Goal: Transaction & Acquisition: Purchase product/service

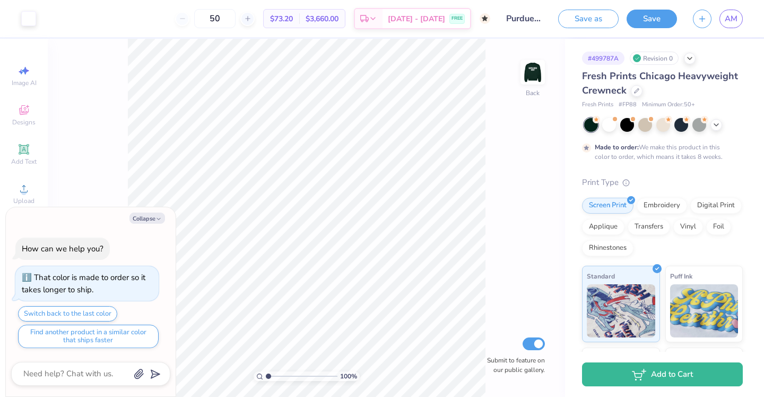
click at [657, 57] on div "Revision 0" at bounding box center [654, 57] width 49 height 13
click at [686, 59] on icon at bounding box center [690, 57] width 8 height 8
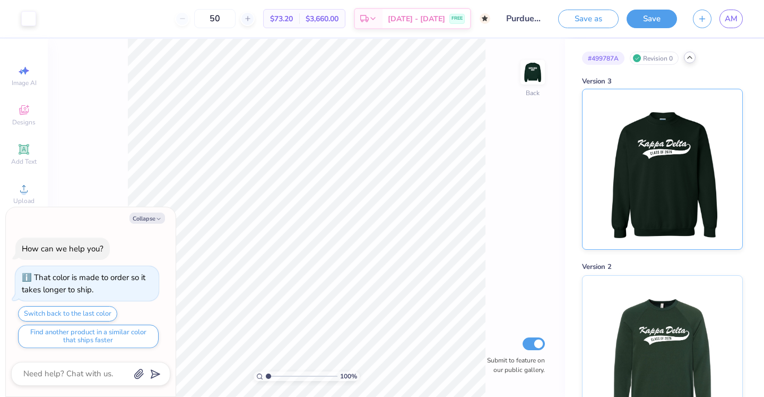
click at [686, 149] on img at bounding box center [663, 169] width 132 height 160
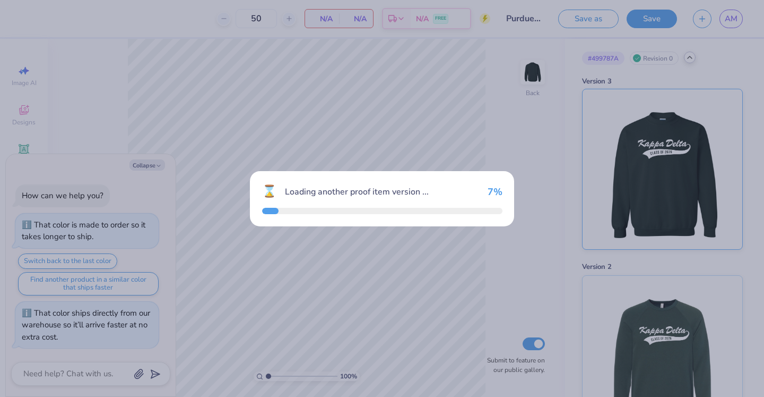
type textarea "x"
type input "25"
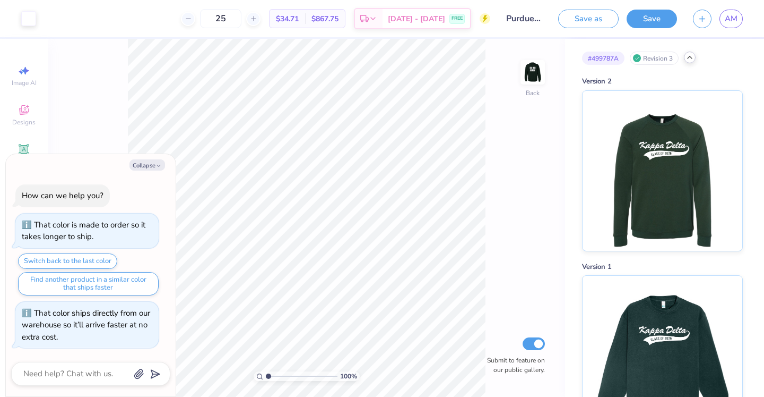
click at [690, 57] on icon at bounding box center [690, 57] width 8 height 8
type textarea "x"
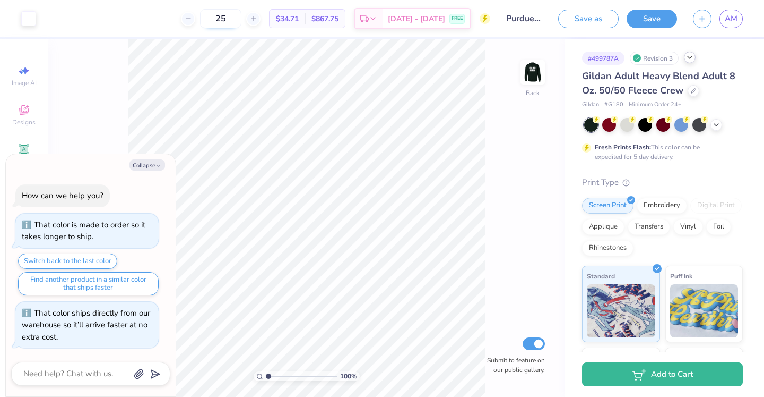
click at [237, 20] on input "25" at bounding box center [220, 18] width 41 height 19
click at [233, 19] on input "25" at bounding box center [220, 18] width 41 height 19
type input "12"
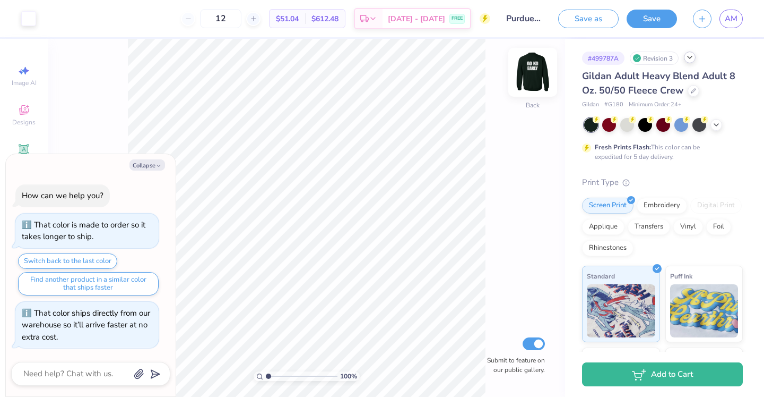
click at [537, 72] on img at bounding box center [533, 72] width 42 height 42
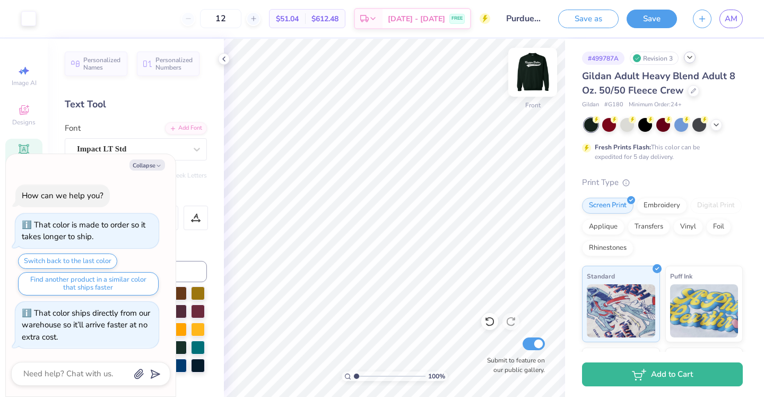
click at [546, 69] on img at bounding box center [533, 72] width 42 height 42
click at [162, 164] on button "Collapse" at bounding box center [148, 164] width 36 height 11
type textarea "x"
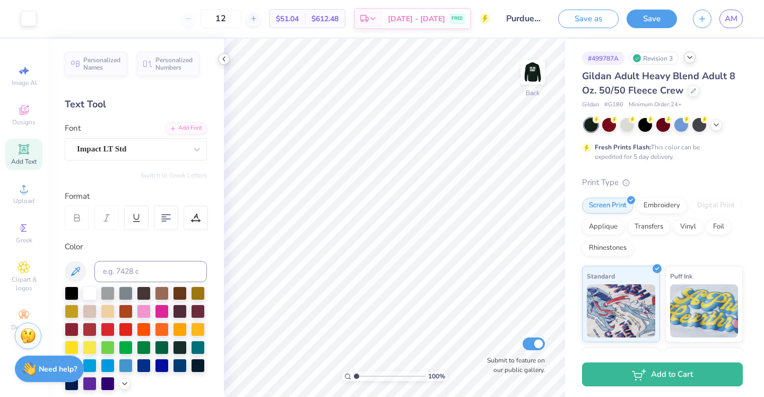
click at [227, 60] on icon at bounding box center [224, 59] width 8 height 8
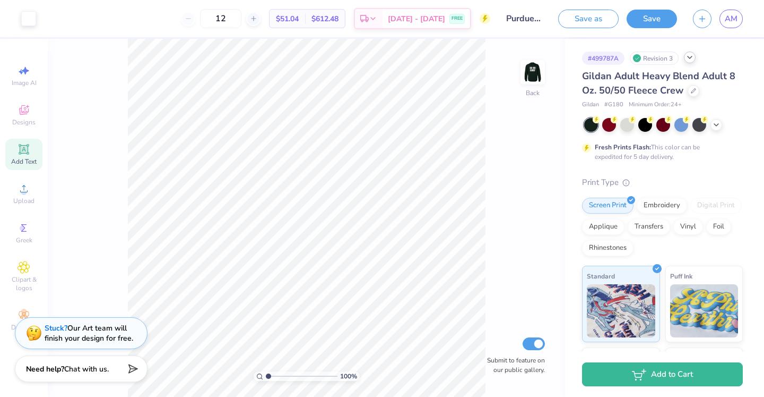
click at [675, 106] on span "Minimum Order: 24 +" at bounding box center [655, 104] width 53 height 9
click at [543, 76] on img at bounding box center [533, 72] width 42 height 42
click at [532, 73] on img at bounding box center [533, 72] width 42 height 42
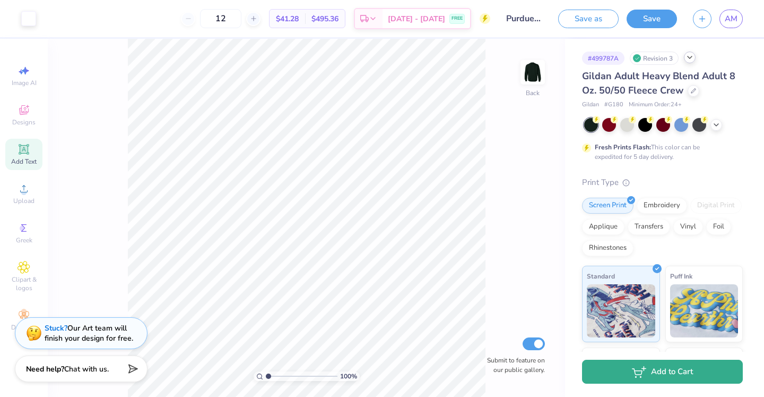
click at [643, 383] on button "Add to Cart" at bounding box center [662, 371] width 161 height 24
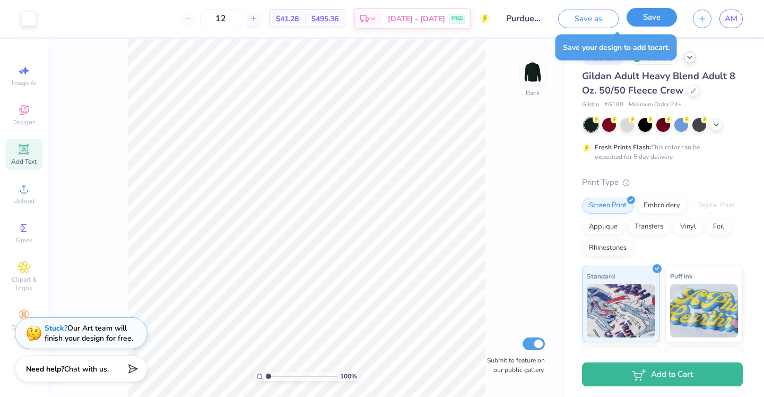
click at [652, 20] on button "Save" at bounding box center [652, 17] width 50 height 19
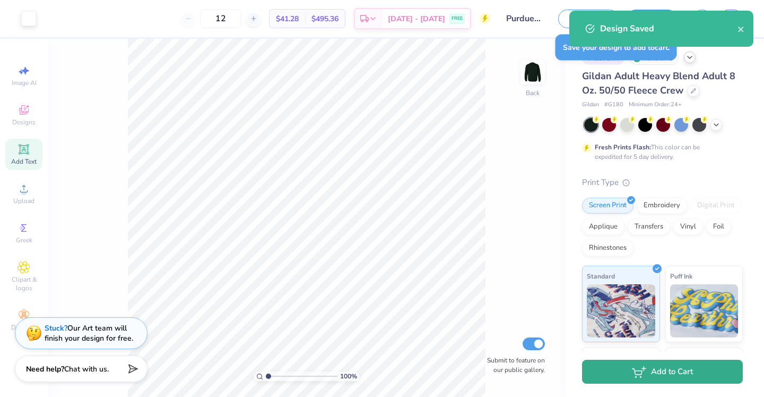
click at [662, 371] on button "Add to Cart" at bounding box center [662, 371] width 161 height 24
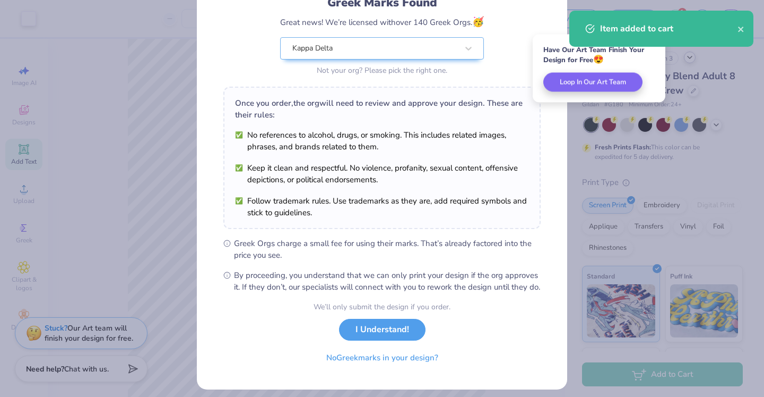
scroll to position [100, 0]
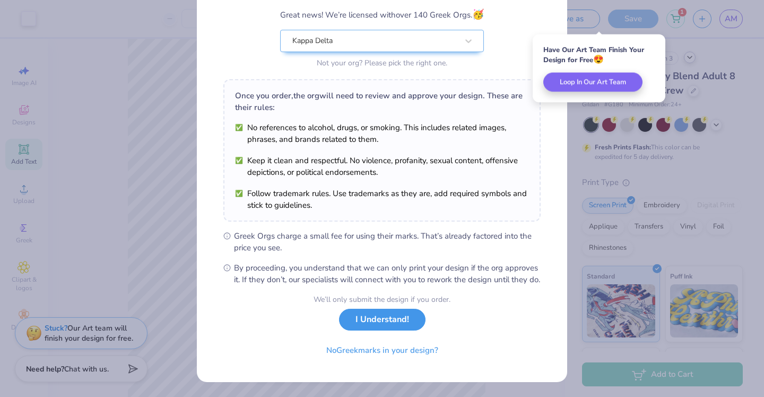
click at [399, 315] on button "I Understand!" at bounding box center [382, 319] width 87 height 22
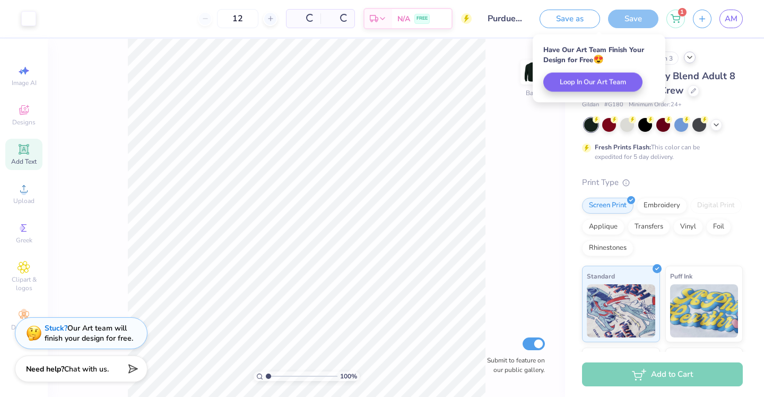
scroll to position [0, 0]
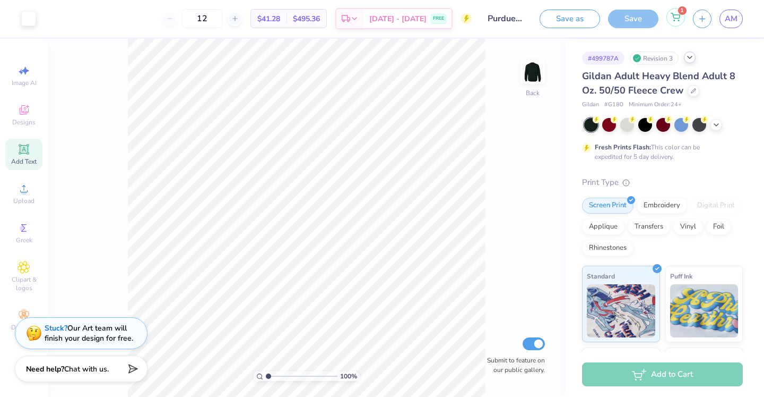
click at [677, 15] on icon at bounding box center [675, 15] width 9 height 5
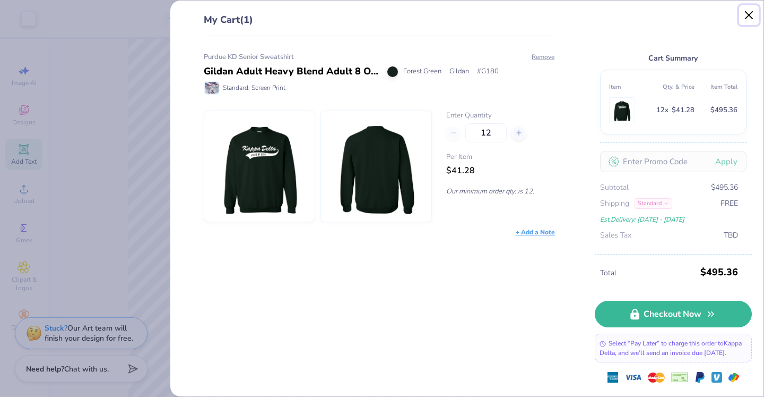
click at [749, 19] on button "Close" at bounding box center [749, 15] width 20 height 20
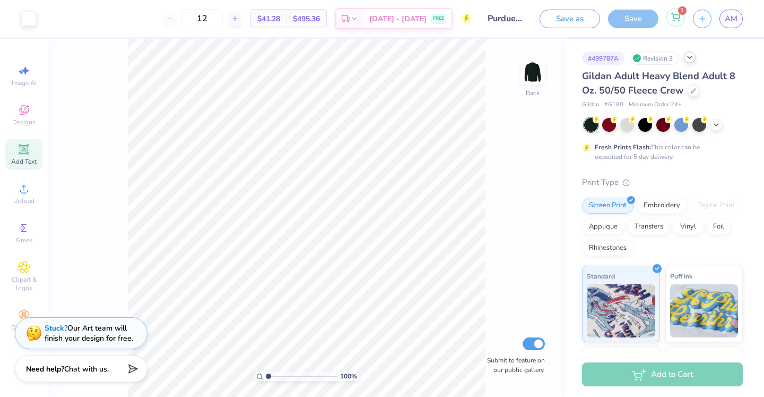
click at [680, 21] on icon at bounding box center [676, 17] width 10 height 8
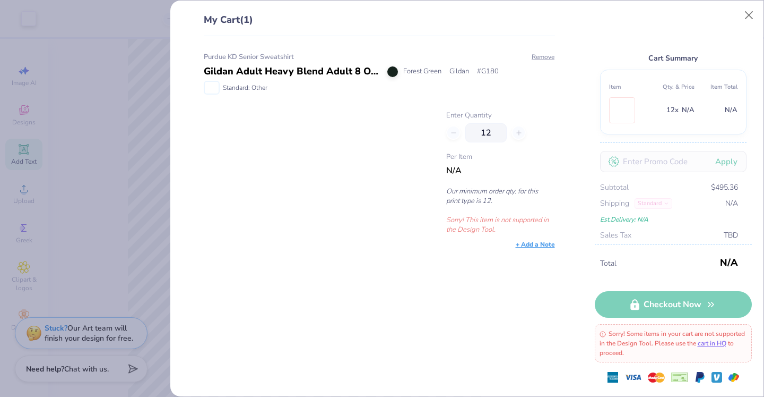
click at [379, 182] on div at bounding box center [318, 172] width 229 height 124
click at [751, 13] on button "Close" at bounding box center [749, 15] width 20 height 20
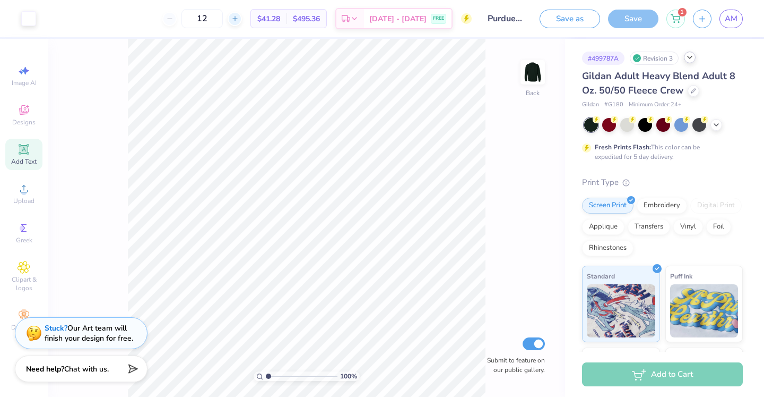
click at [239, 18] on icon at bounding box center [234, 18] width 7 height 7
click at [250, 18] on input "13" at bounding box center [237, 18] width 41 height 19
click at [239, 18] on icon at bounding box center [234, 18] width 7 height 7
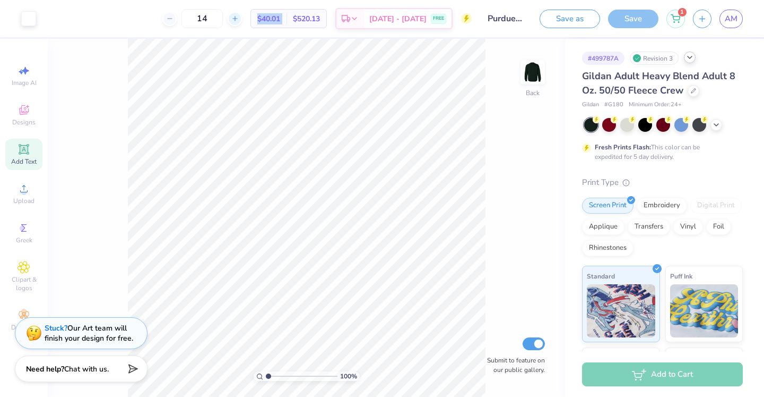
click at [239, 18] on icon at bounding box center [234, 18] width 7 height 7
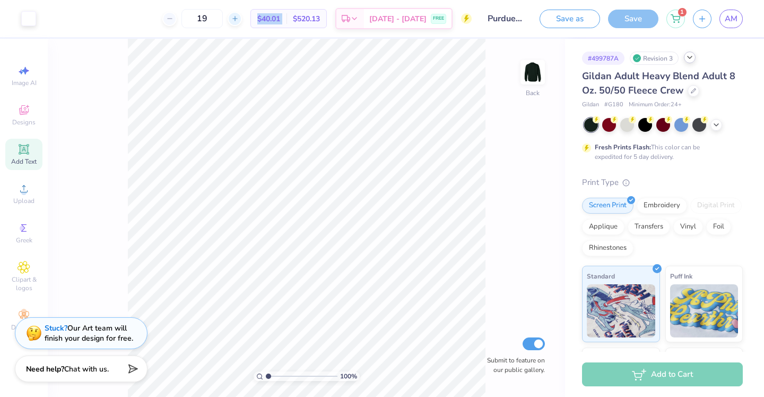
click at [239, 18] on icon at bounding box center [234, 18] width 7 height 7
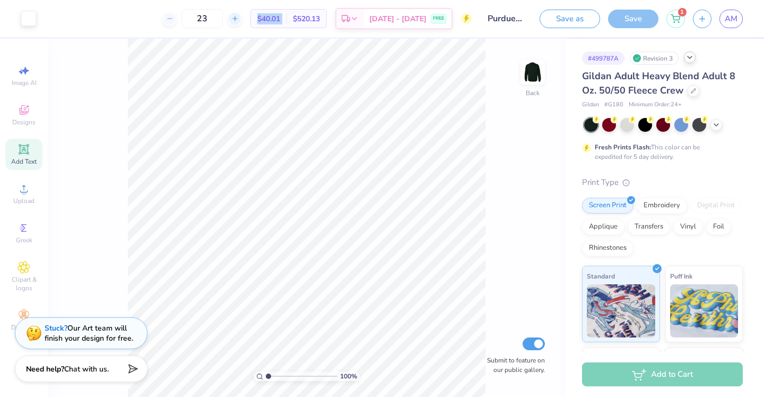
type input "24"
click at [677, 372] on div "Add to Cart" at bounding box center [662, 374] width 161 height 24
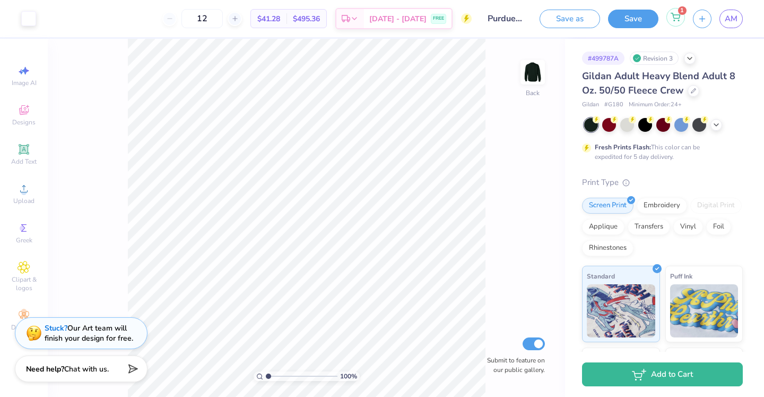
click at [674, 18] on icon at bounding box center [676, 17] width 10 height 8
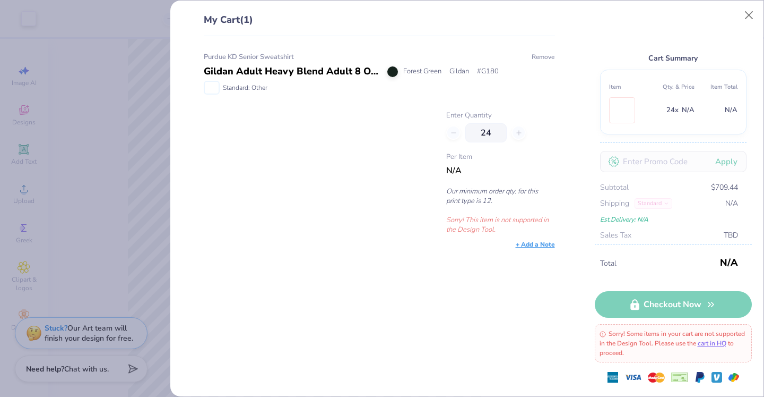
click at [542, 54] on button "Remove" at bounding box center [543, 57] width 24 height 10
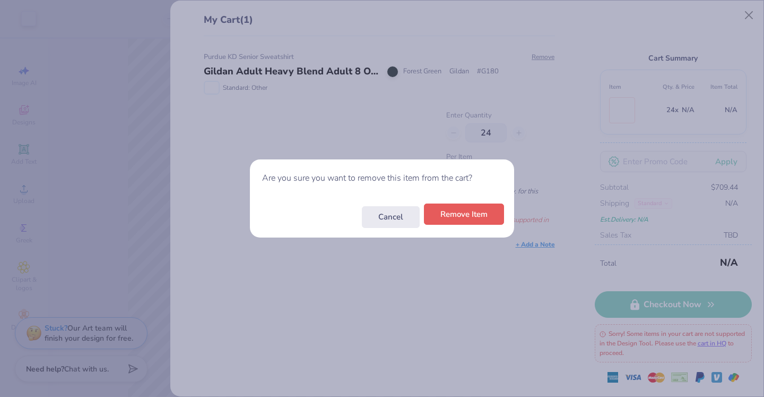
click at [455, 216] on button "Remove Item" at bounding box center [464, 214] width 80 height 22
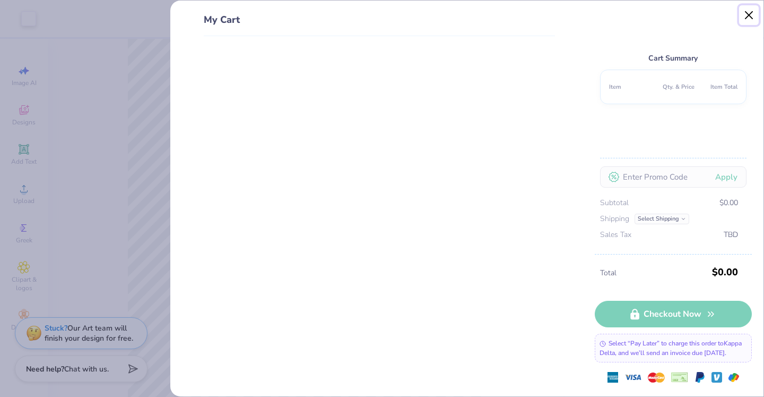
click at [752, 17] on button "Close" at bounding box center [749, 15] width 20 height 20
